Goal: Transaction & Acquisition: Purchase product/service

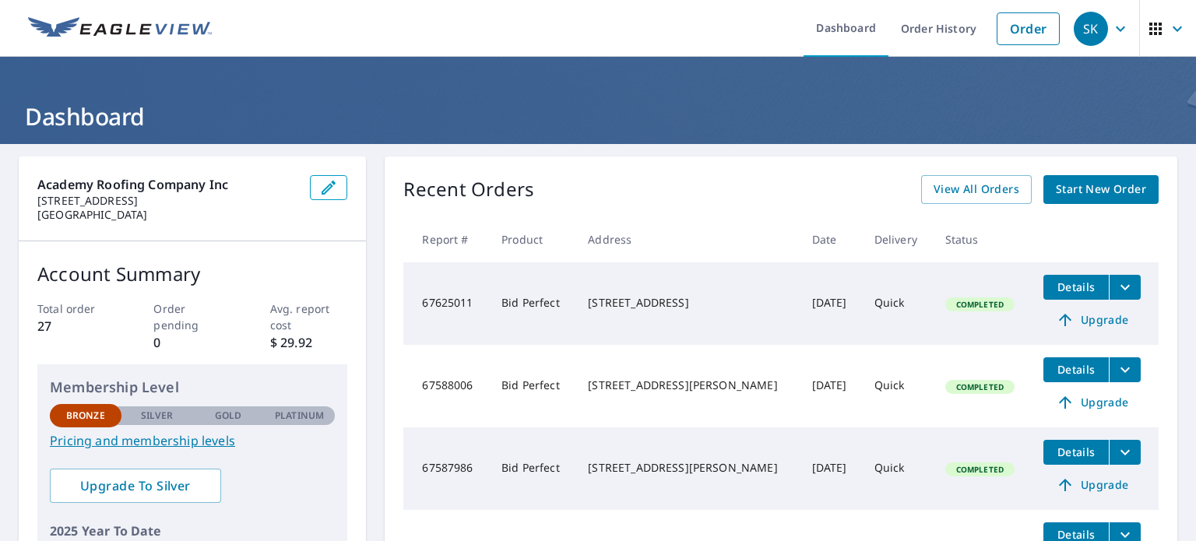
click at [1056, 188] on span "Start New Order" at bounding box center [1101, 189] width 90 height 19
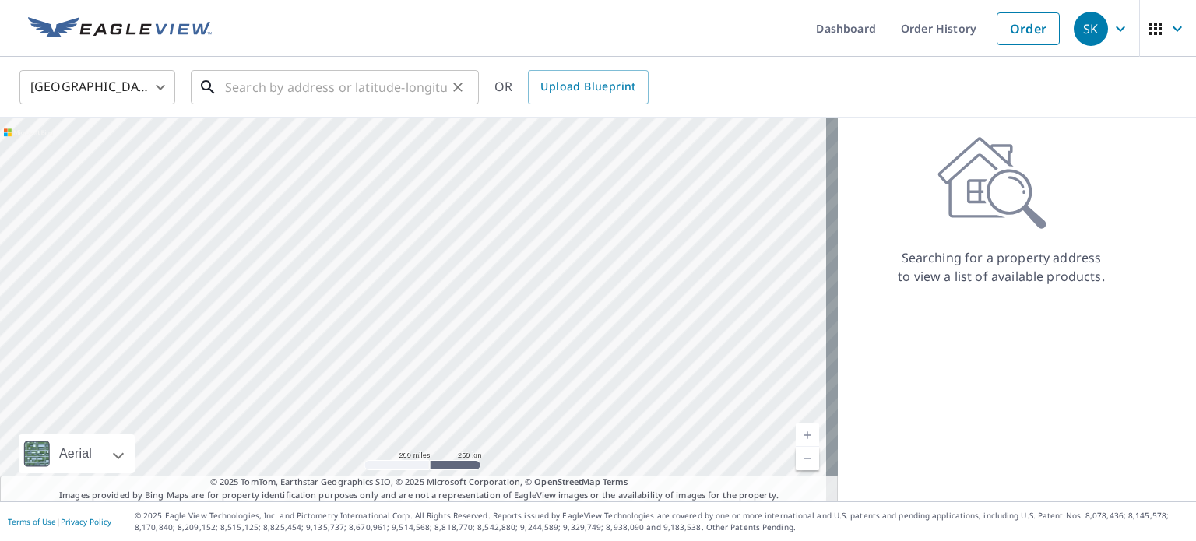
click at [287, 93] on input "text" at bounding box center [336, 87] width 222 height 44
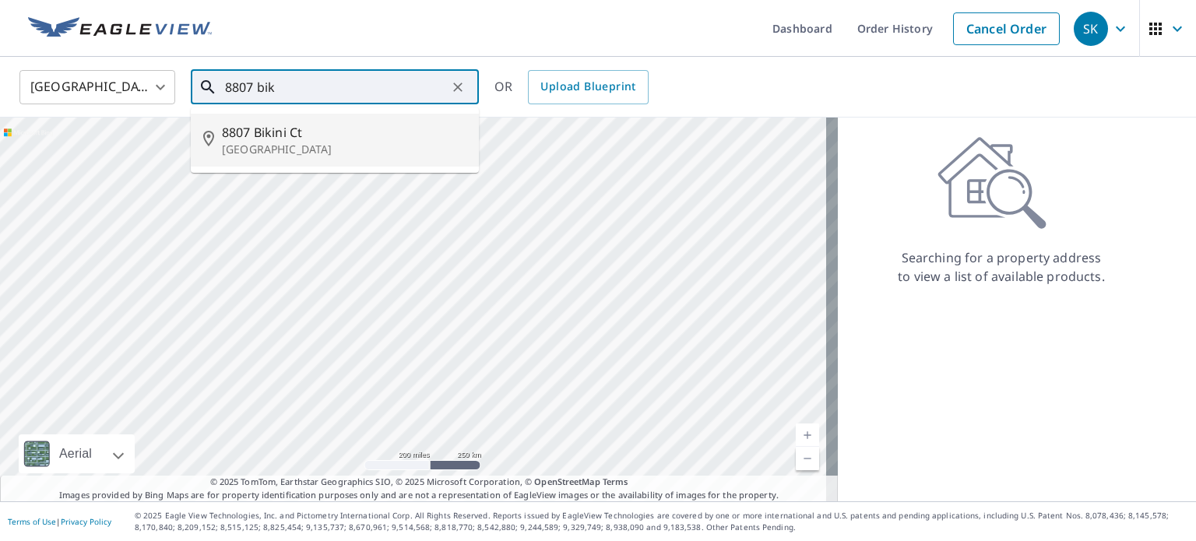
click at [275, 136] on span "8807 Bikini Ct" at bounding box center [344, 132] width 245 height 19
type input "[STREET_ADDRESS]"
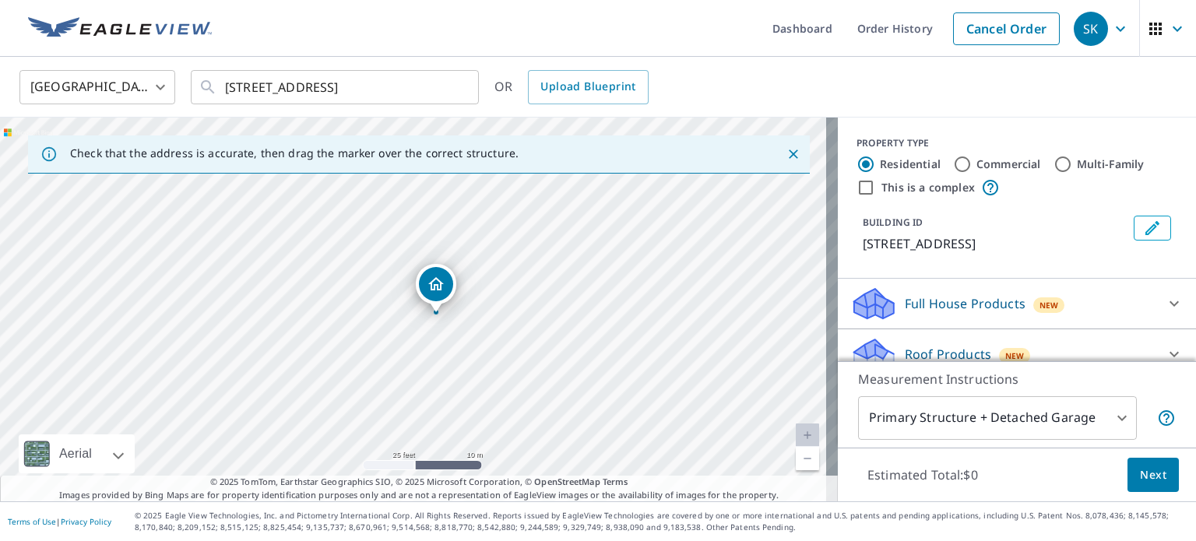
click at [1140, 475] on span "Next" at bounding box center [1153, 475] width 26 height 19
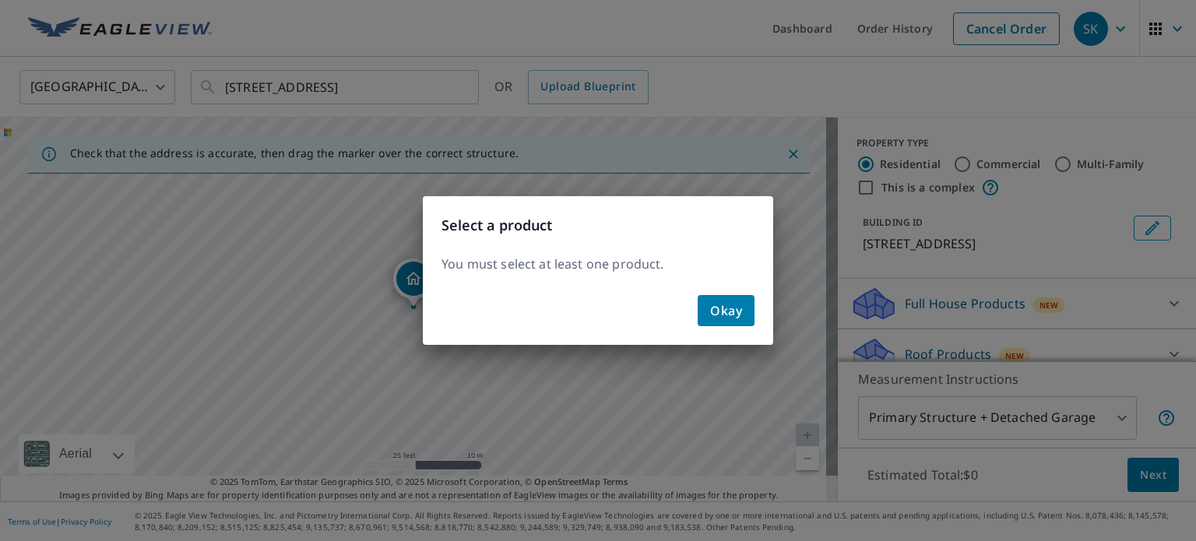
click at [734, 307] on span "Okay" at bounding box center [726, 311] width 32 height 22
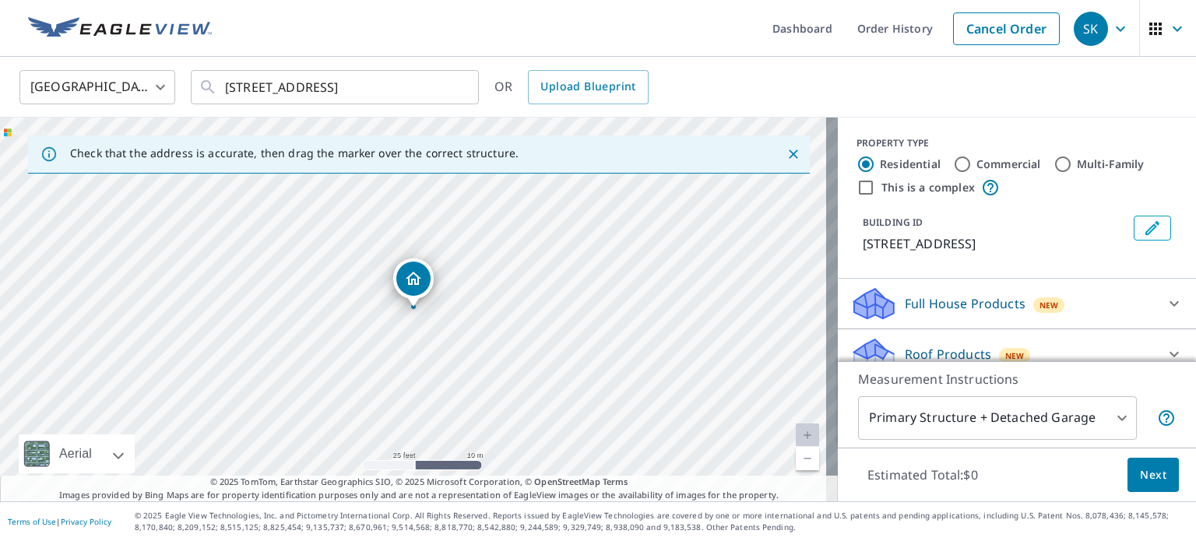
scroll to position [118, 0]
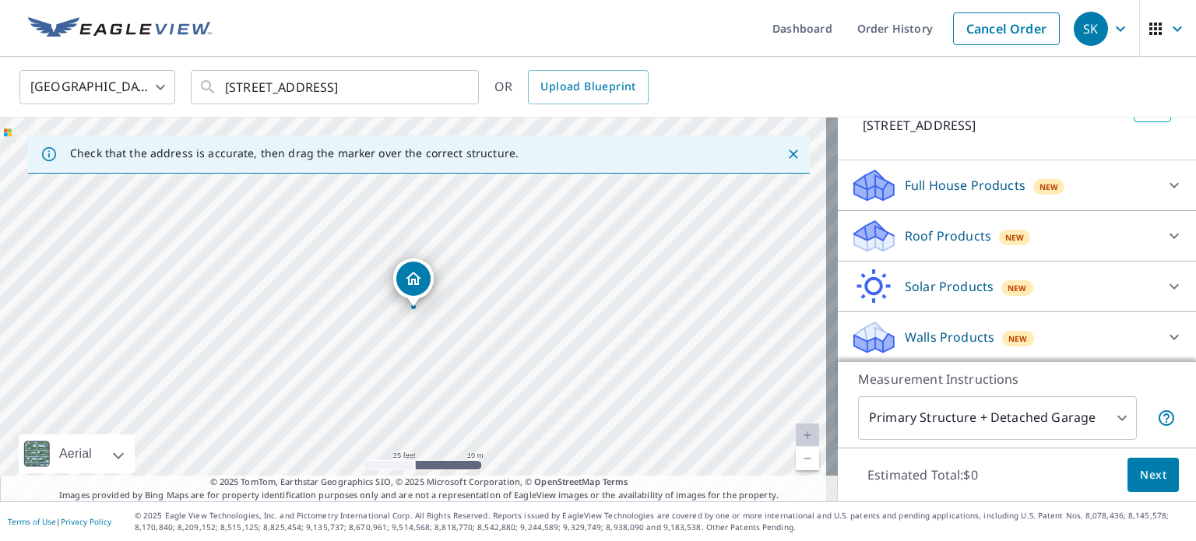
click at [1130, 235] on div "Roof Products New" at bounding box center [1003, 236] width 305 height 37
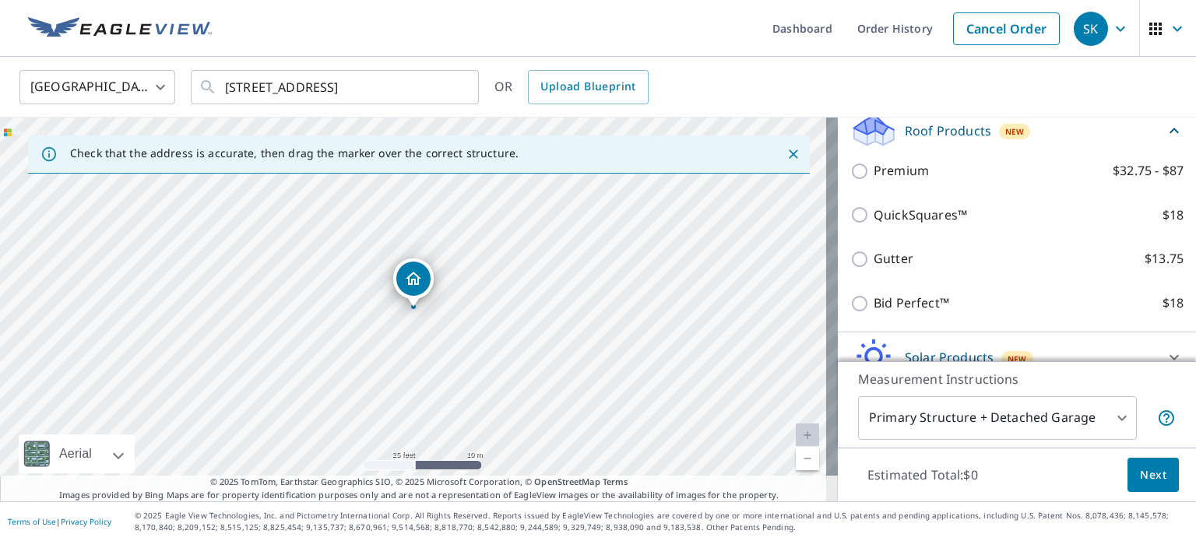
scroll to position [196, 0]
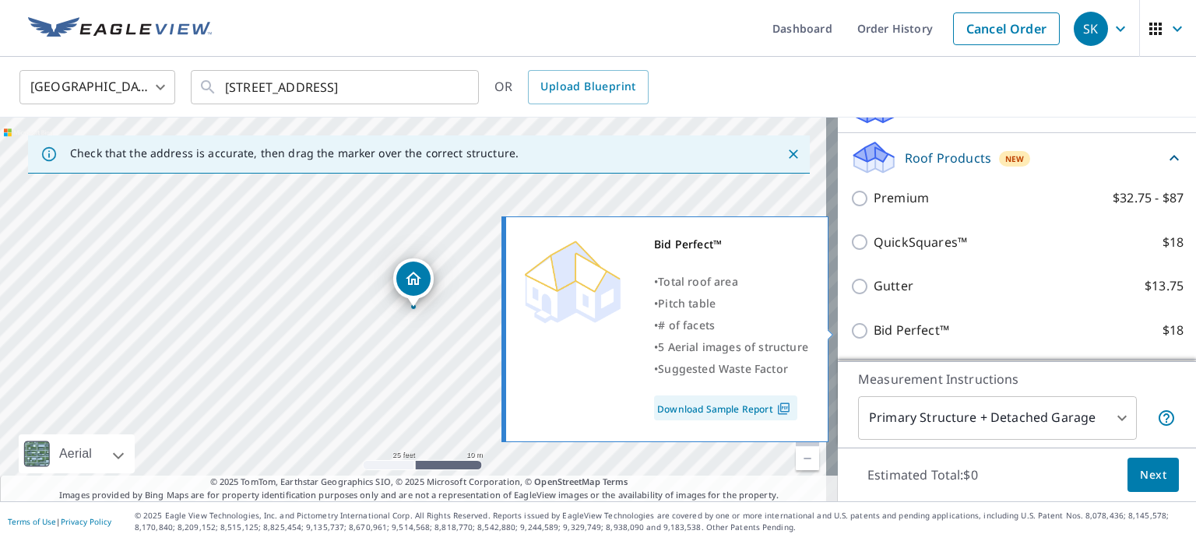
click at [854, 333] on input "Bid Perfect™ $18" at bounding box center [862, 331] width 23 height 19
checkbox input "true"
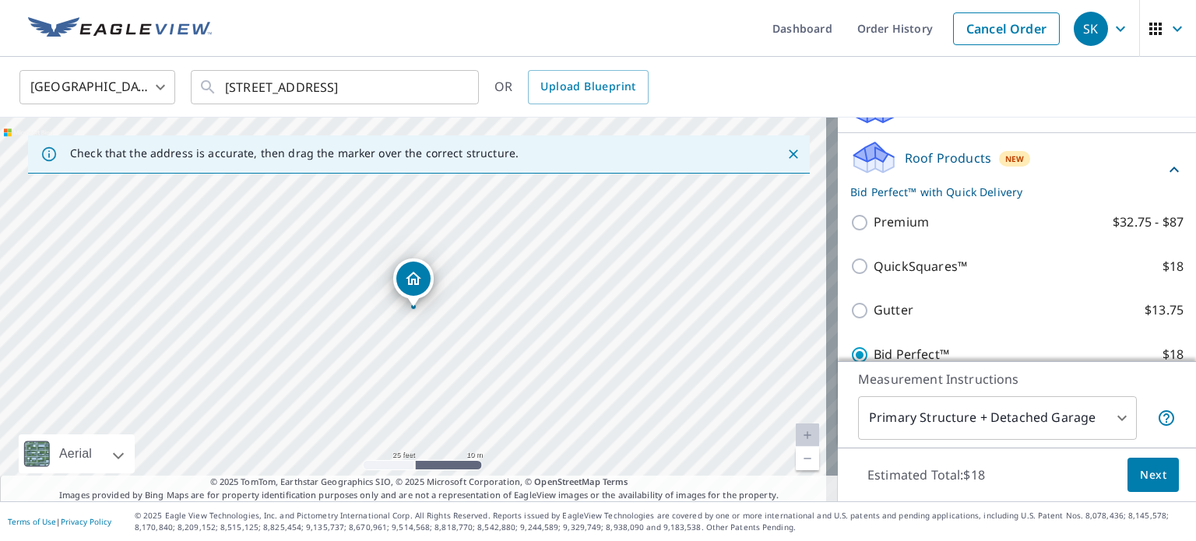
click at [1148, 474] on span "Next" at bounding box center [1153, 475] width 26 height 19
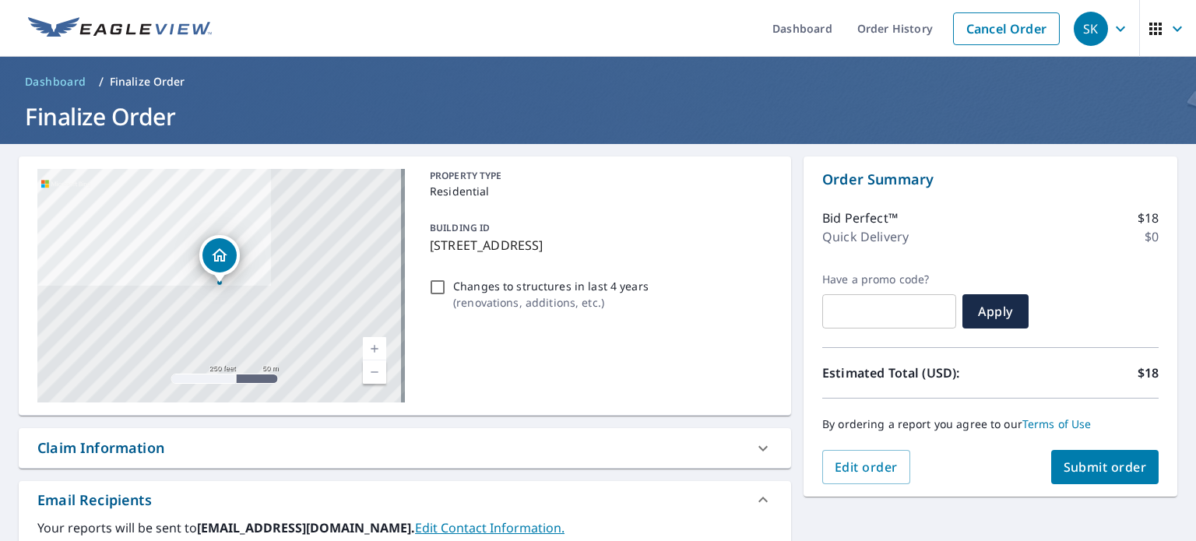
click at [1089, 461] on span "Submit order" at bounding box center [1105, 467] width 83 height 17
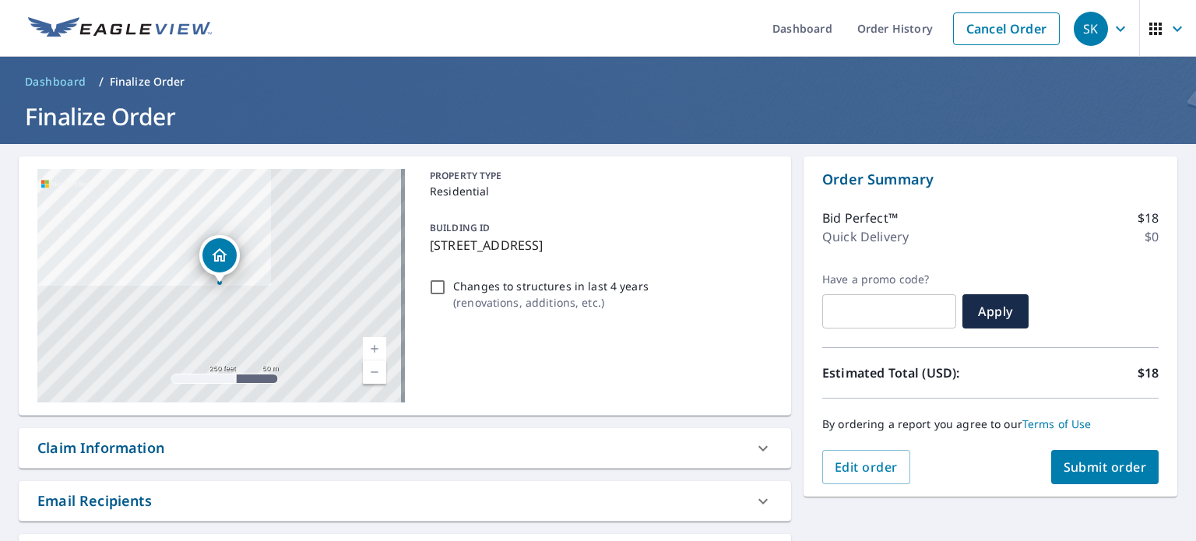
click at [1084, 460] on span "Submit order" at bounding box center [1105, 467] width 83 height 17
click at [1090, 470] on span "Submit order" at bounding box center [1105, 467] width 83 height 17
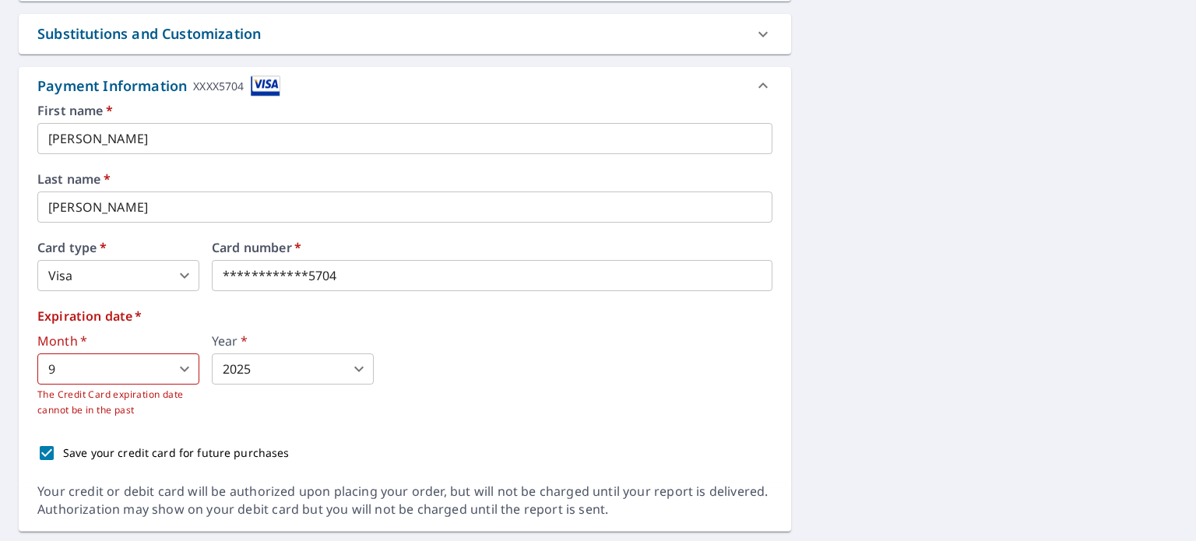
scroll to position [545, 0]
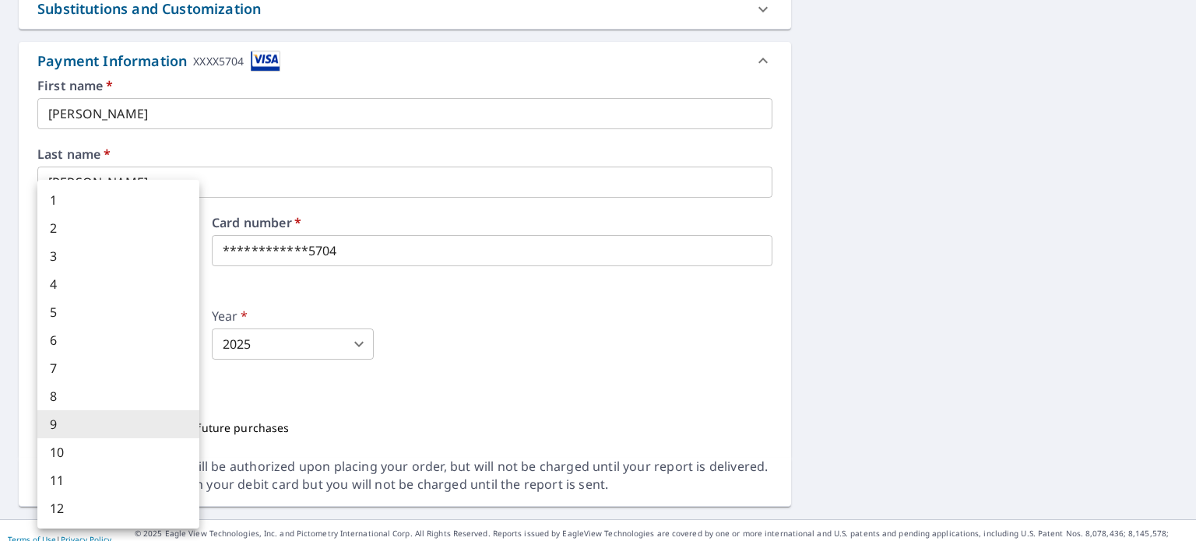
click at [187, 349] on body "SK SK Dashboard Order History Cancel Order SK Dashboard / Finalize Order Finali…" at bounding box center [598, 270] width 1196 height 541
click at [187, 349] on li "6" at bounding box center [118, 340] width 162 height 28
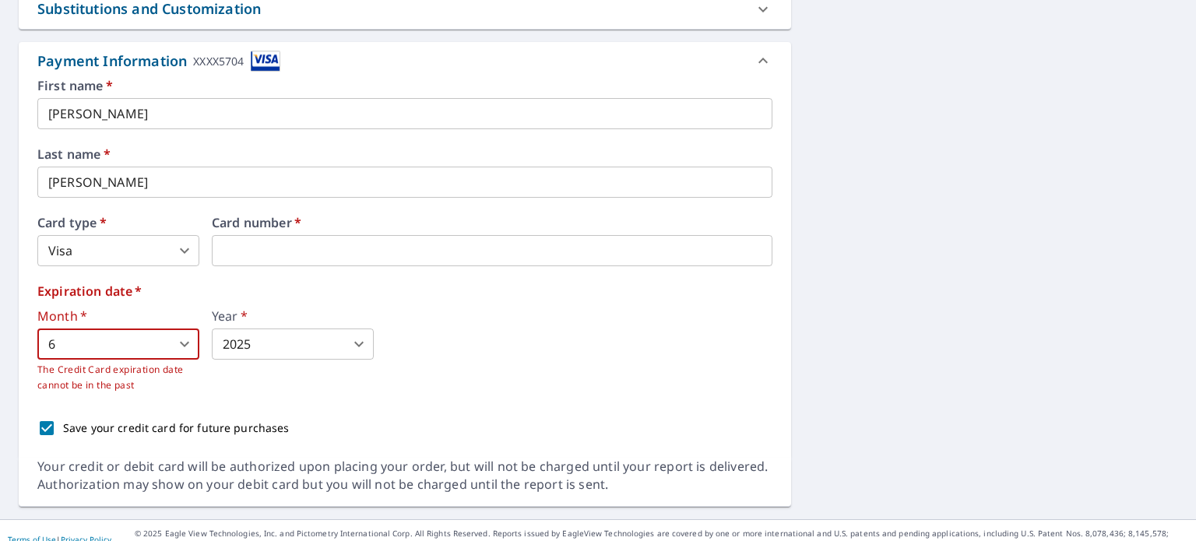
click at [334, 342] on body "SK SK Dashboard Order History Cancel Order SK Dashboard / Finalize Order Finali…" at bounding box center [598, 270] width 1196 height 541
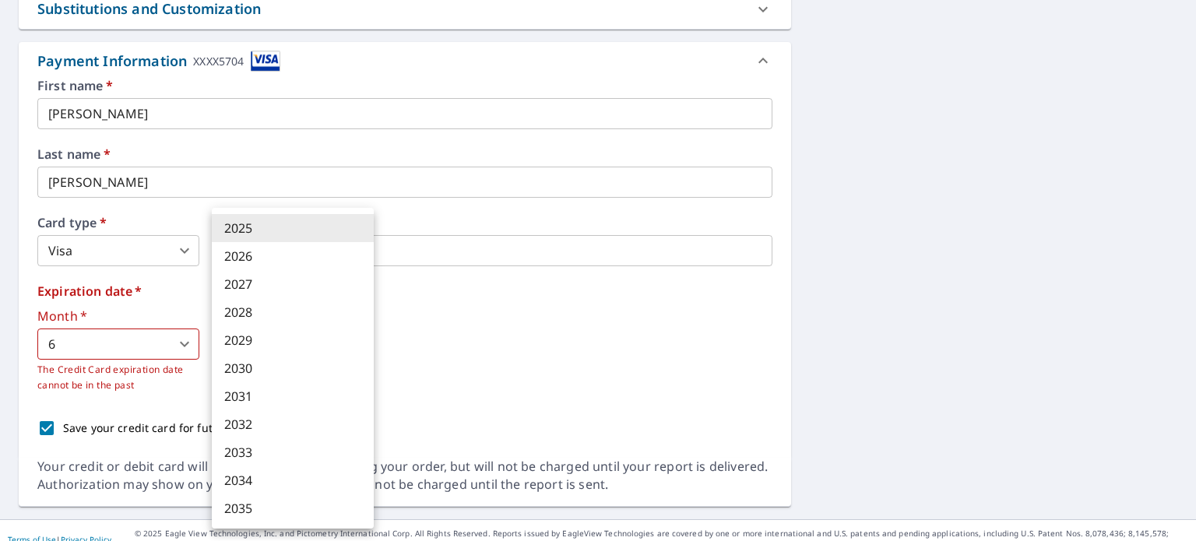
click at [184, 339] on div at bounding box center [598, 270] width 1196 height 541
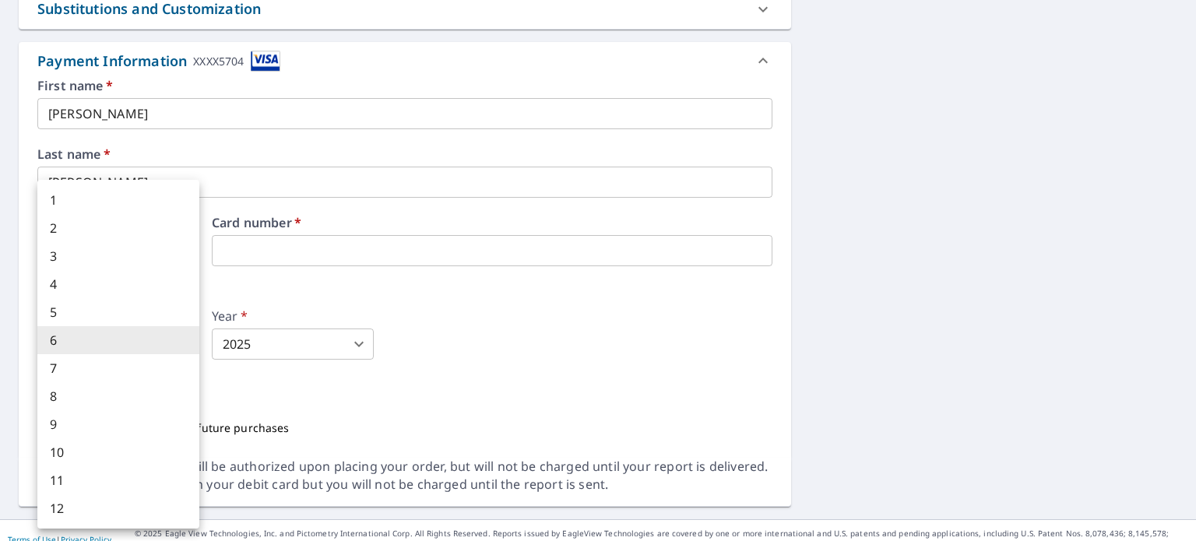
click at [180, 348] on body "SK SK Dashboard Order History Cancel Order SK Dashboard / Finalize Order Finali…" at bounding box center [598, 270] width 1196 height 541
click at [137, 415] on li "9" at bounding box center [118, 424] width 162 height 28
type input "9"
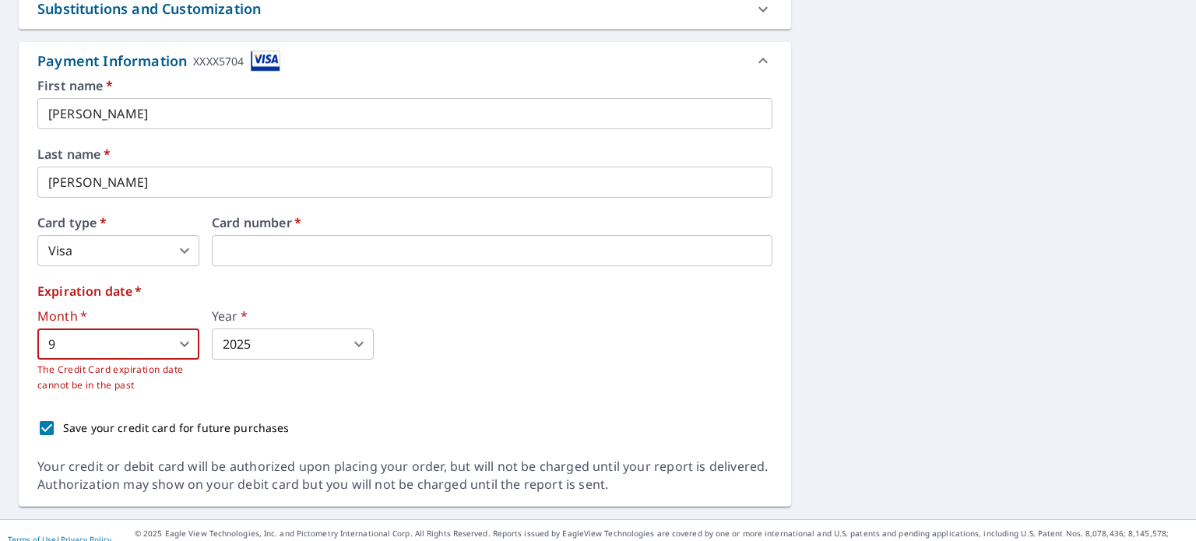
click at [365, 345] on body "SK SK Dashboard Order History Cancel Order SK Dashboard / Finalize Order Finali…" at bounding box center [598, 270] width 1196 height 541
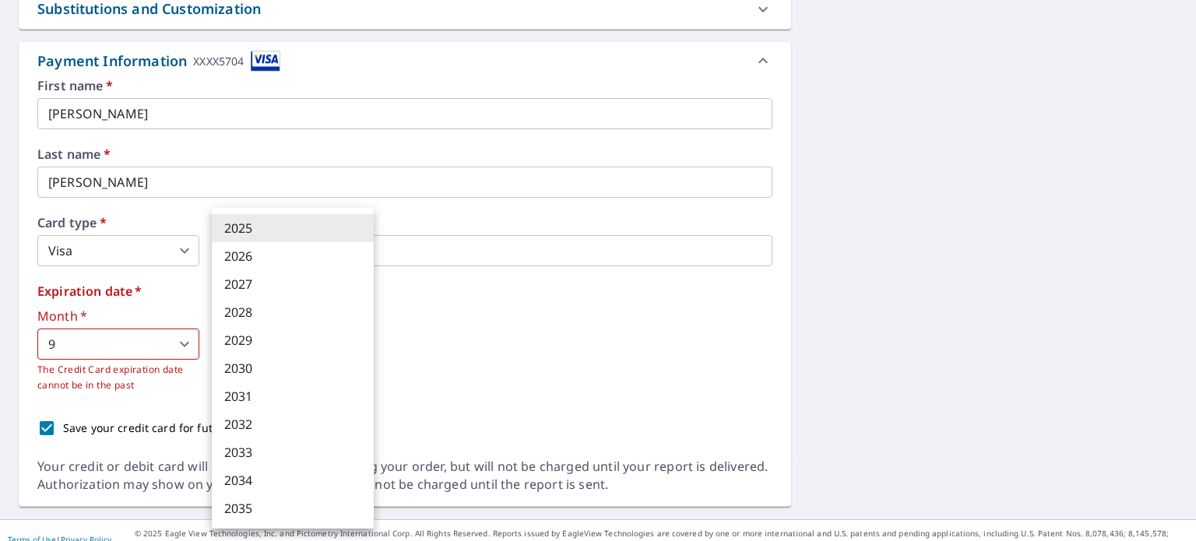
click at [291, 364] on li "2030" at bounding box center [293, 368] width 162 height 28
type input "2030"
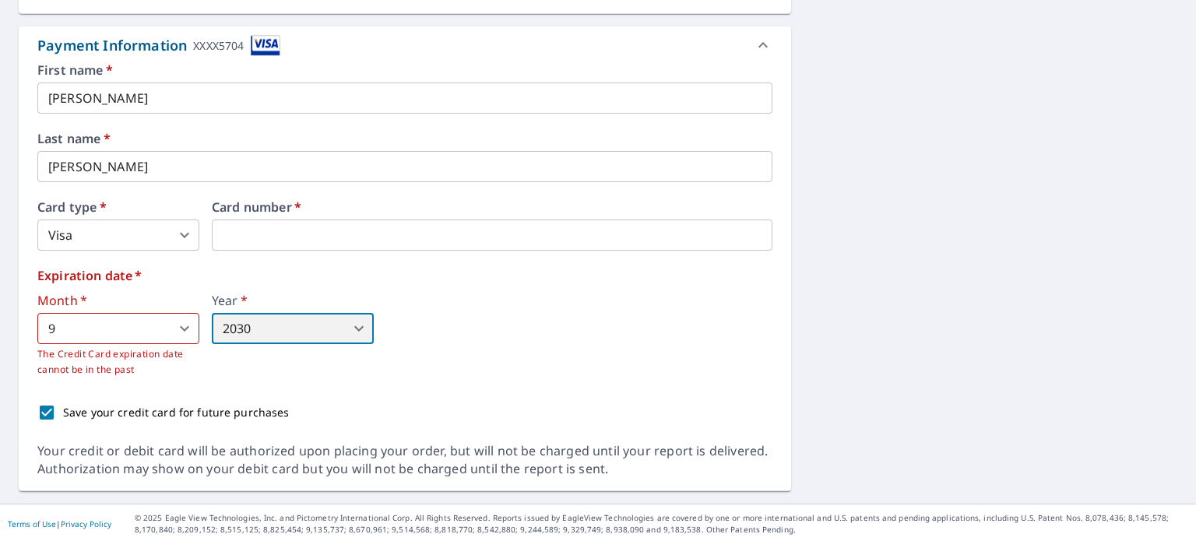
scroll to position [171, 0]
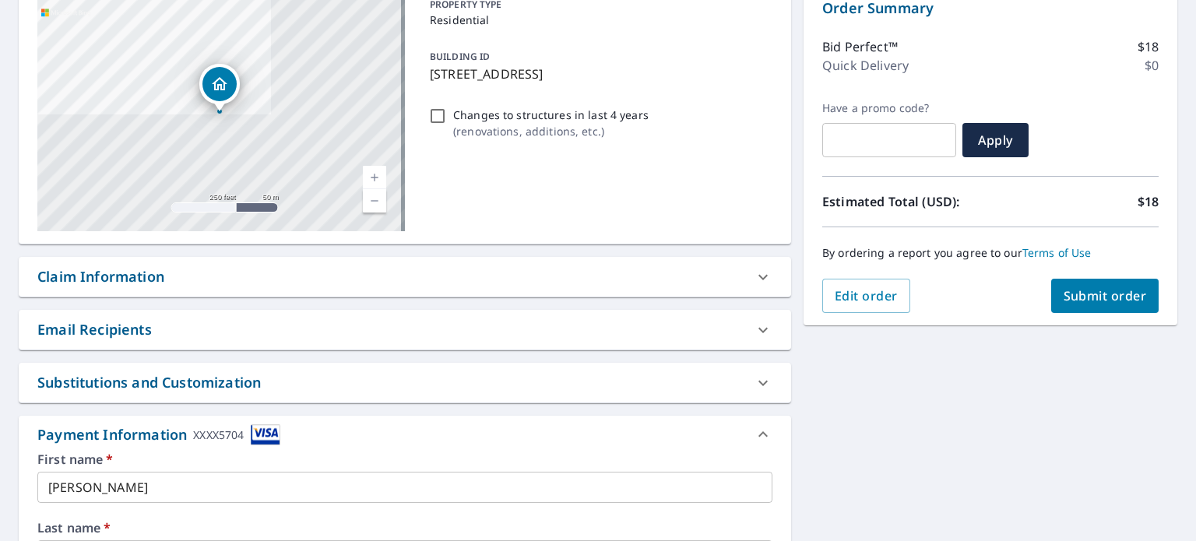
click at [1111, 301] on span "Submit order" at bounding box center [1105, 295] width 83 height 17
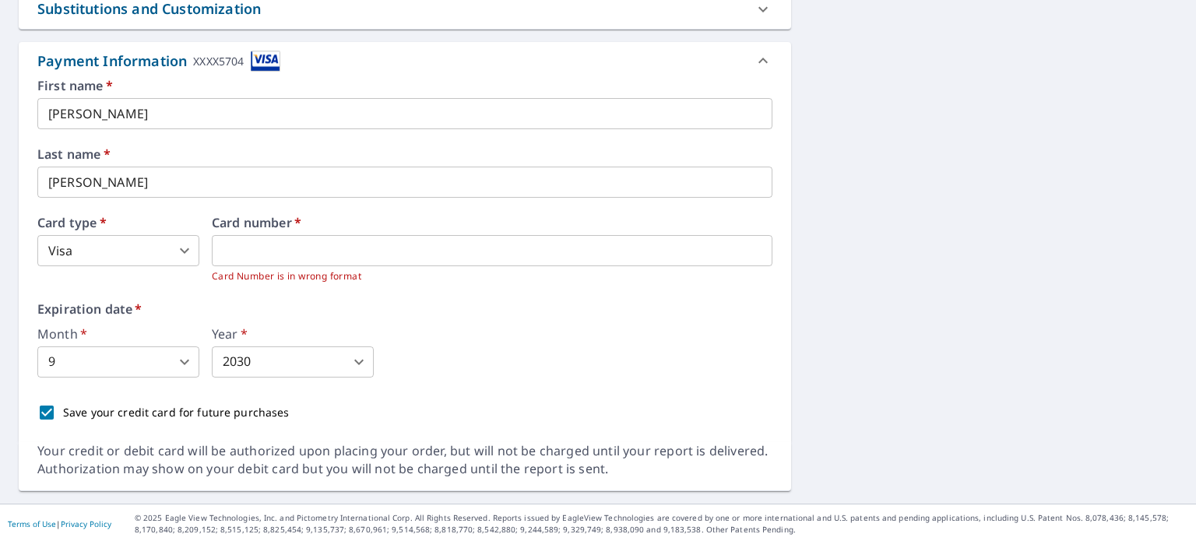
scroll to position [546, 0]
click at [251, 264] on div at bounding box center [492, 249] width 561 height 31
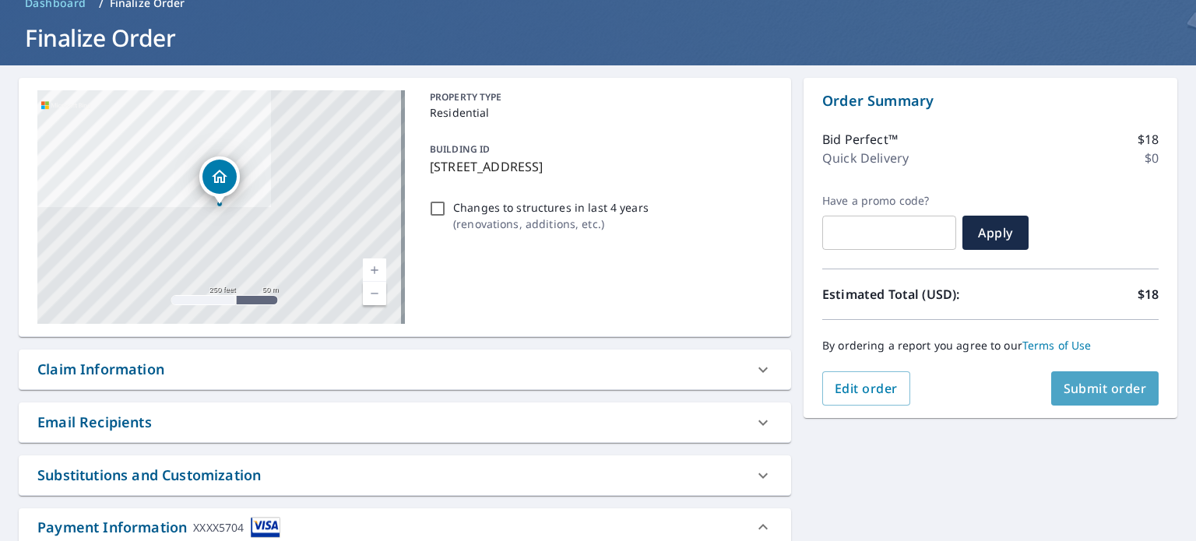
click at [1073, 394] on span "Submit order" at bounding box center [1105, 388] width 83 height 17
